Goal: Task Accomplishment & Management: Complete application form

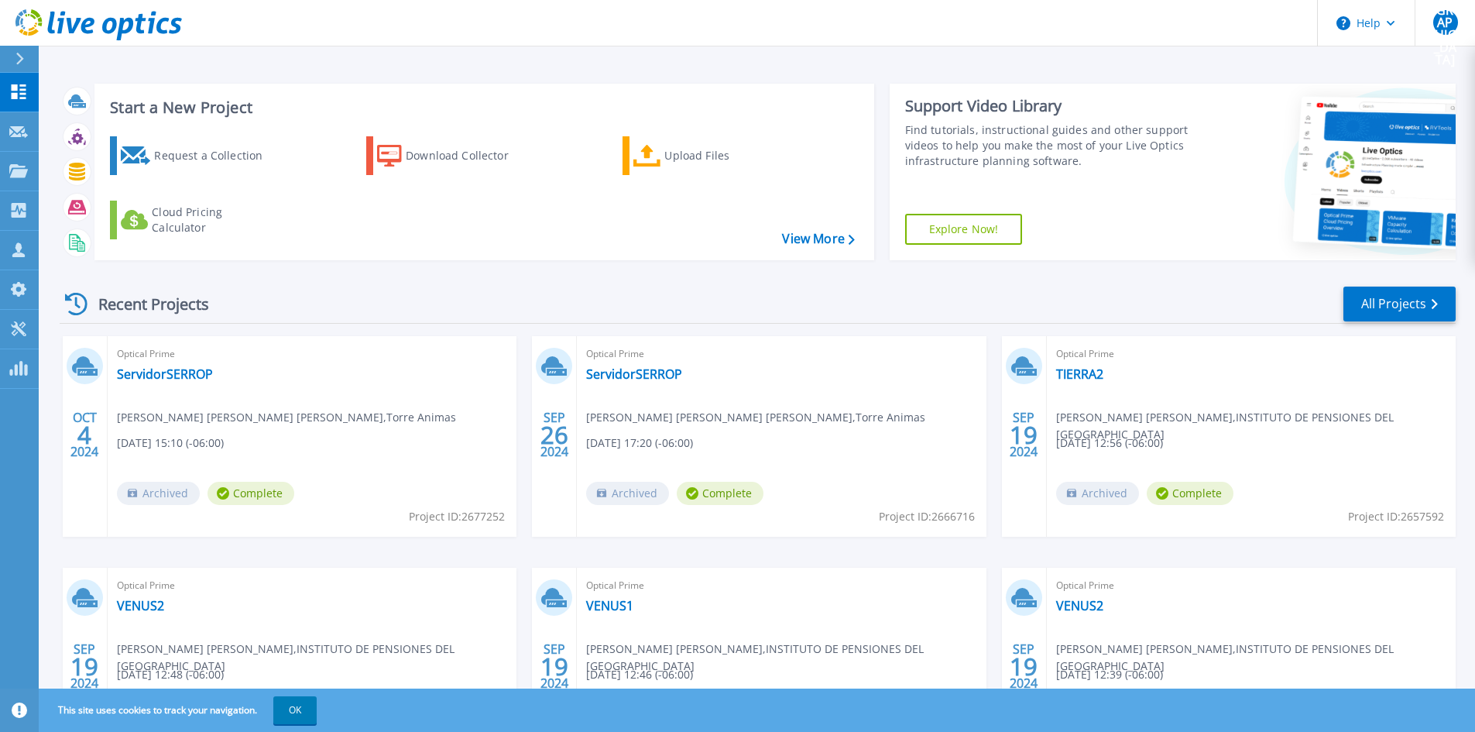
drag, startPoint x: 510, startPoint y: 283, endPoint x: 449, endPoint y: 282, distance: 60.4
click at [449, 282] on div "Recent Projects All Projects OCT 4 2024 Optical Prime ServidorSERROP Felix Edua…" at bounding box center [758, 542] width 1396 height 539
click at [17, 129] on icon at bounding box center [18, 132] width 19 height 12
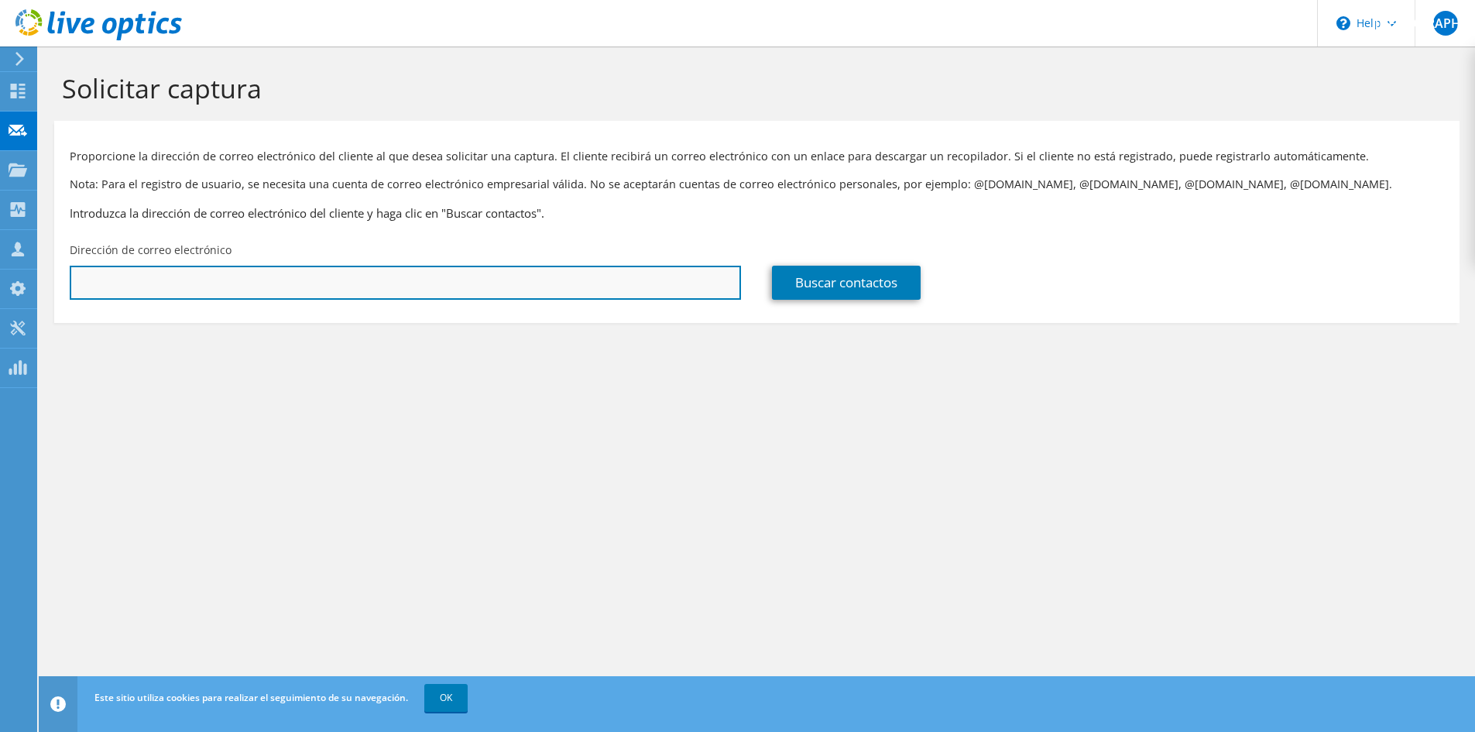
click at [298, 289] on input "text" at bounding box center [405, 283] width 671 height 34
click at [629, 279] on input "text" at bounding box center [405, 283] width 671 height 34
paste input "ctinfraestructura@grupocice.com"
type input "ctinfraestructura@grupocice.com"
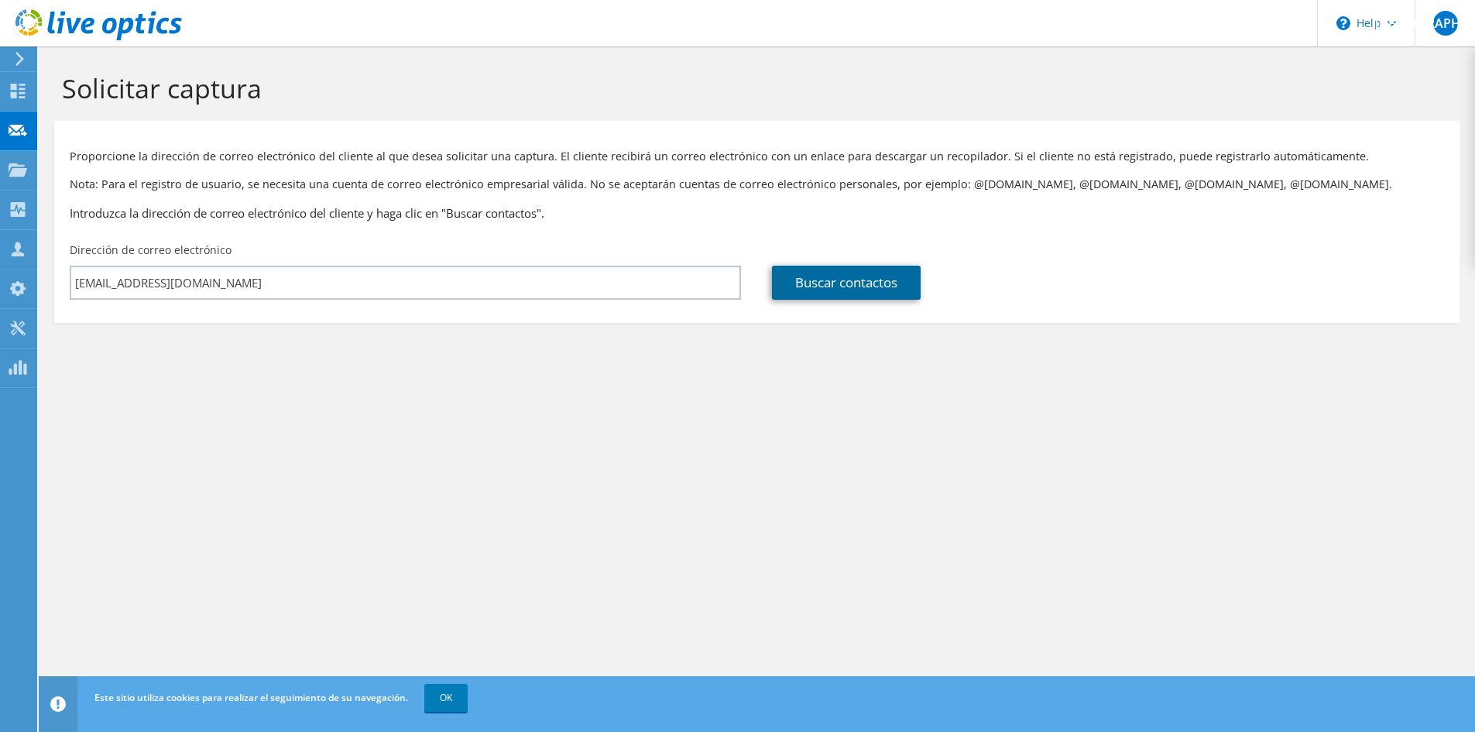
click at [839, 281] on link "Buscar contactos" at bounding box center [846, 283] width 149 height 34
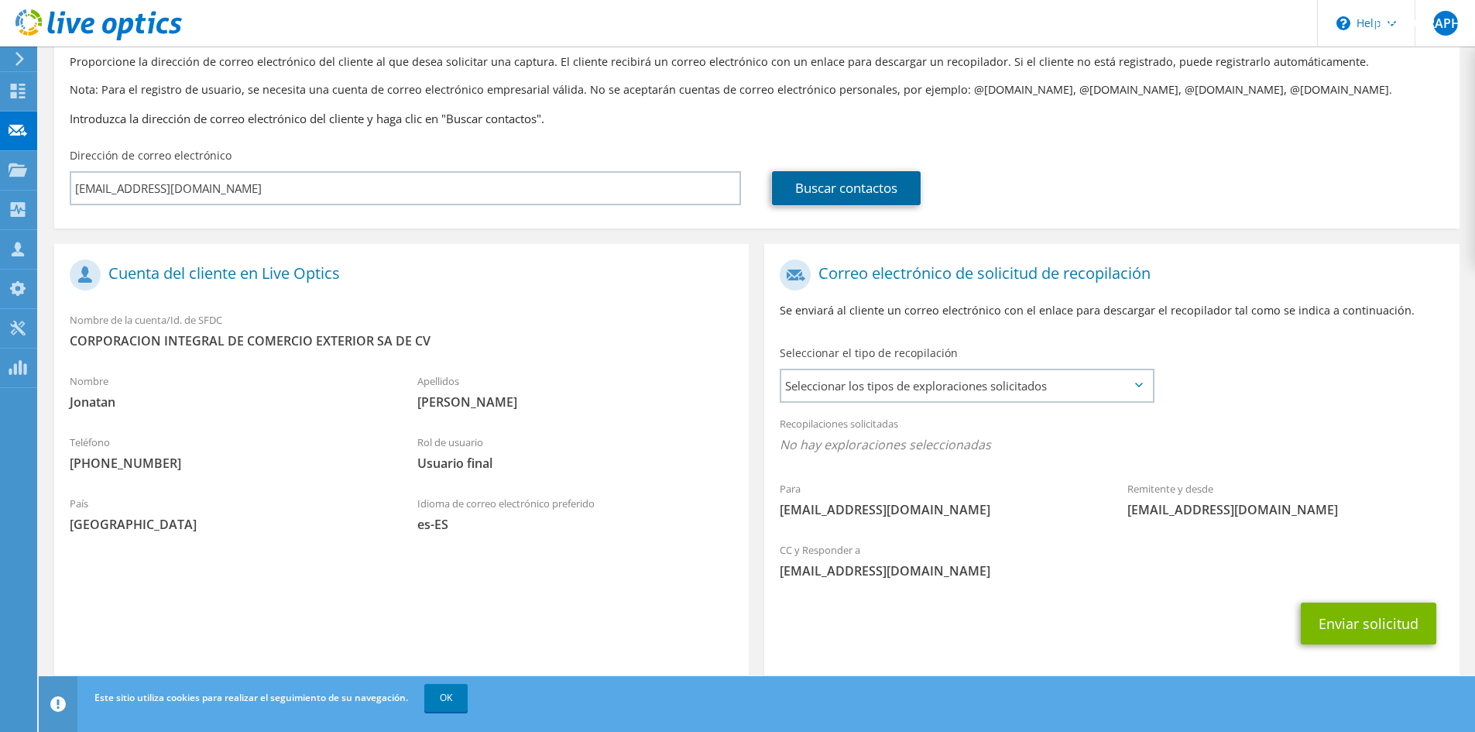
scroll to position [115, 0]
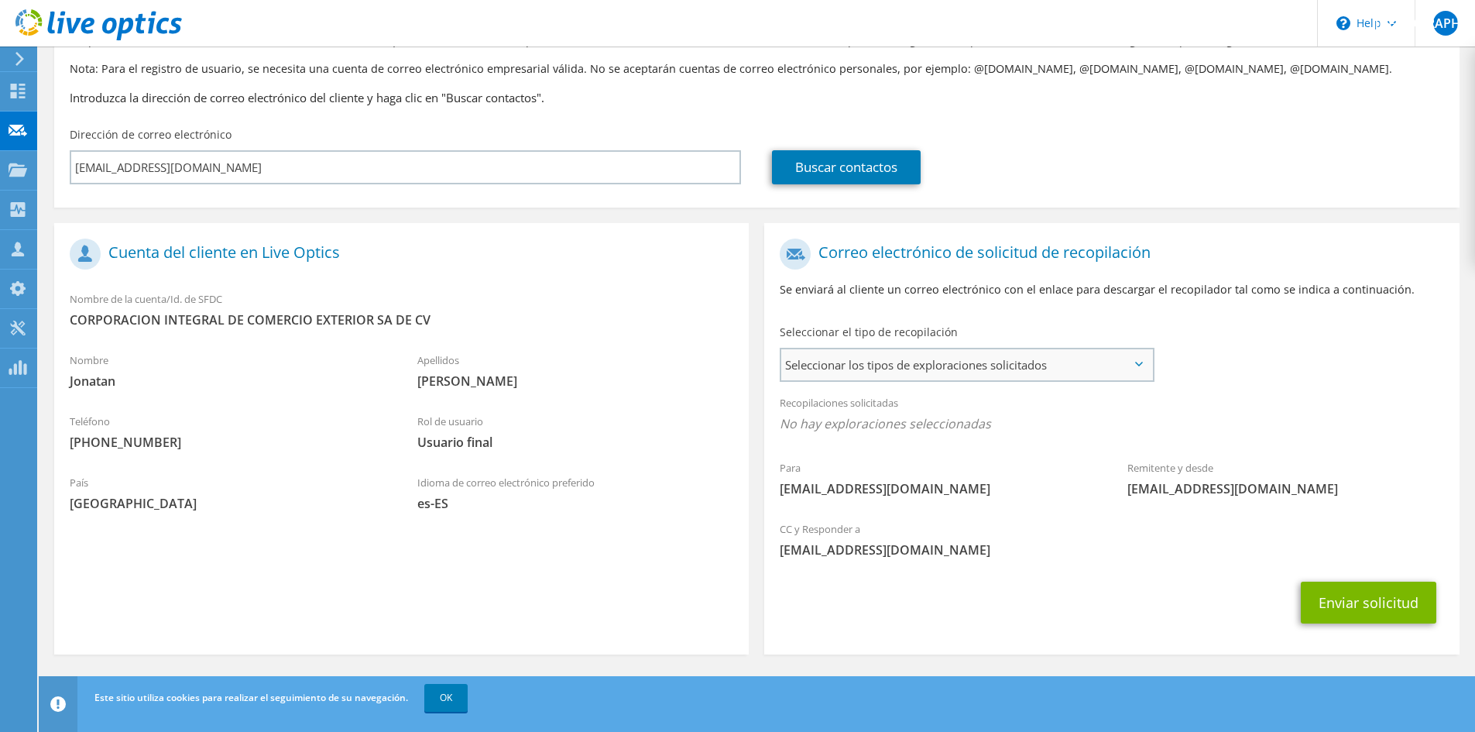
click at [1021, 365] on span "Seleccionar los tipos de exploraciones solicitados" at bounding box center [966, 364] width 371 height 31
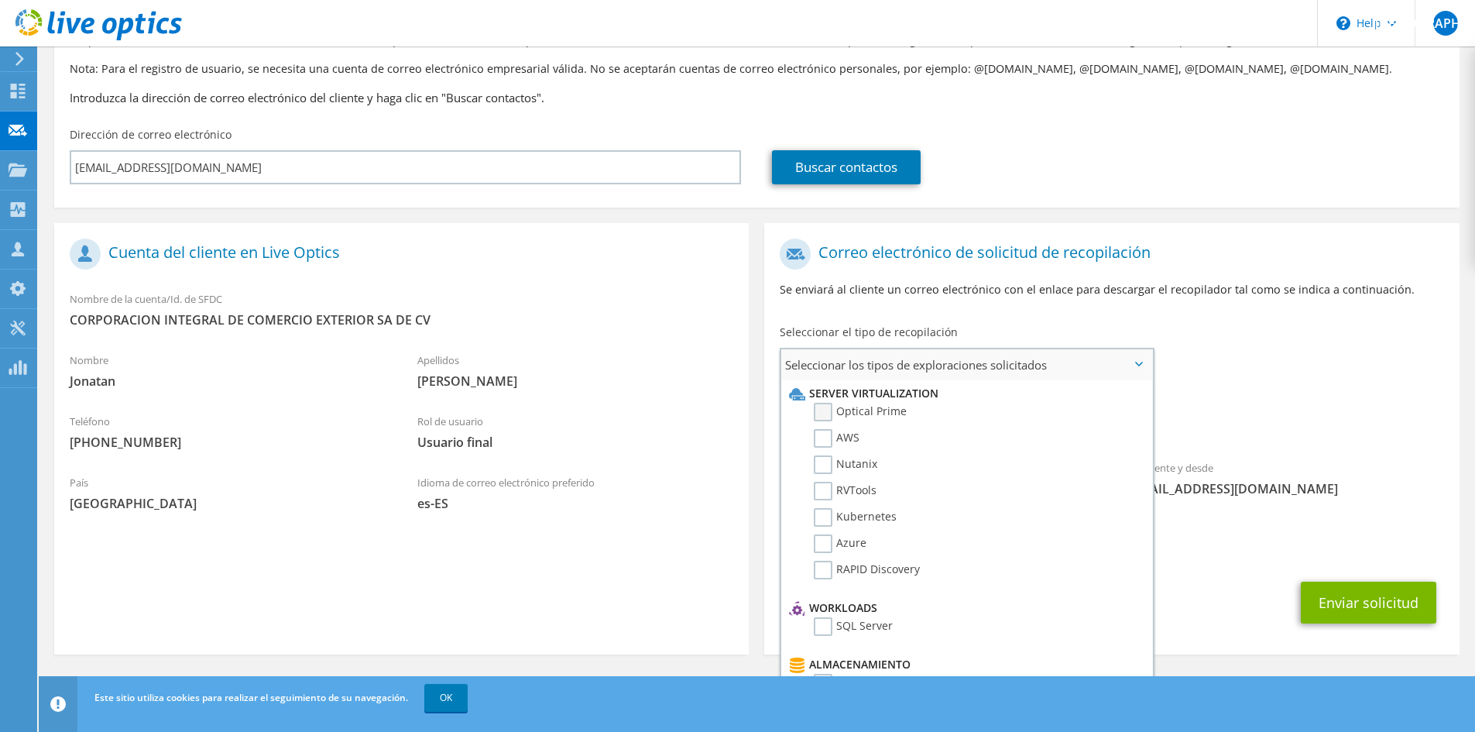
click at [881, 412] on label "Optical Prime" at bounding box center [860, 412] width 93 height 19
click at [0, 0] on input "Optical Prime" at bounding box center [0, 0] width 0 height 0
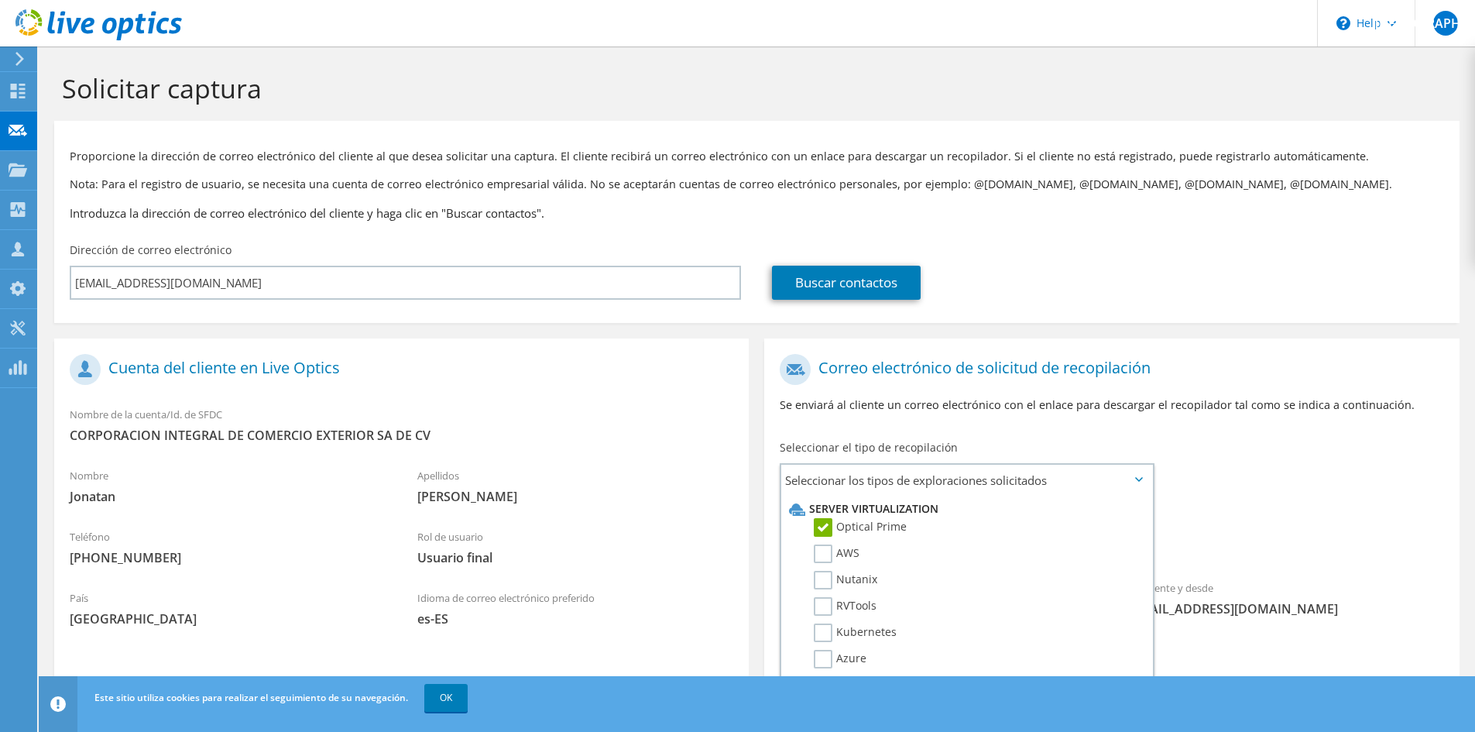
scroll to position [120, 0]
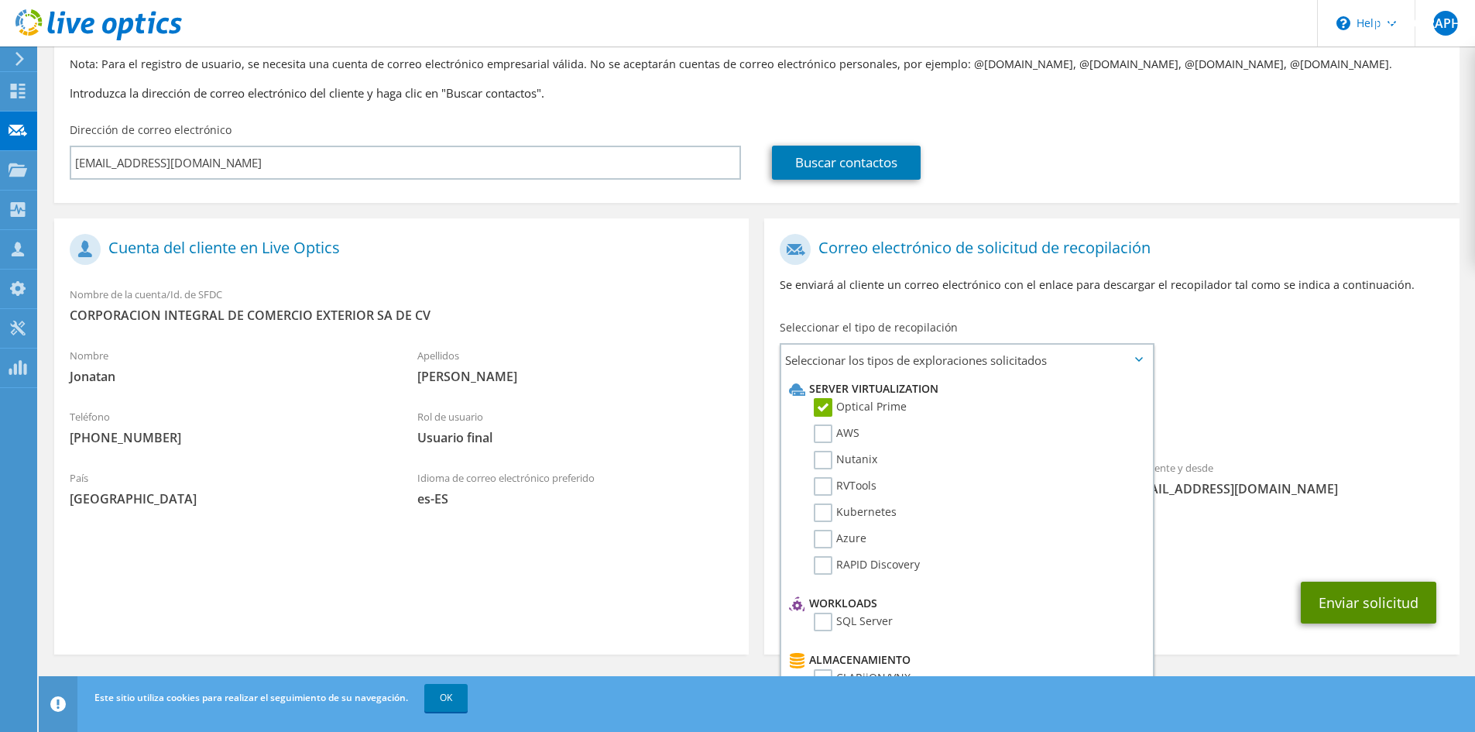
click at [1340, 603] on button "Enviar solicitud" at bounding box center [1369, 603] width 136 height 42
